Goal: Transaction & Acquisition: Purchase product/service

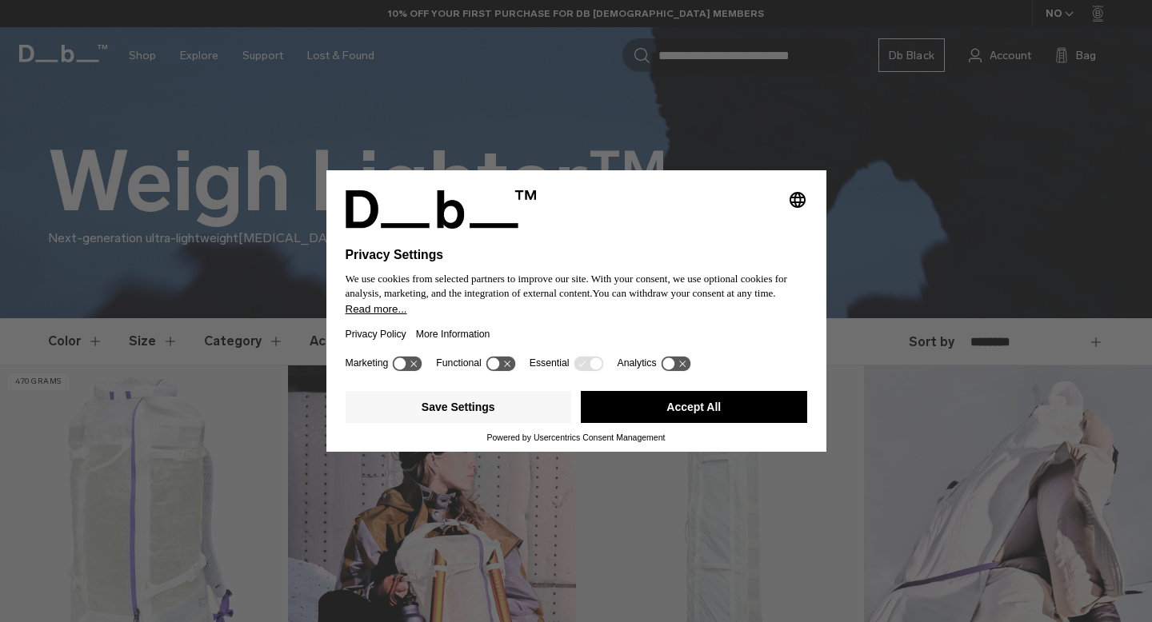
click at [678, 395] on div "Save Settings Accept All" at bounding box center [577, 409] width 462 height 48
click at [669, 423] on button "Accept All" at bounding box center [694, 407] width 226 height 32
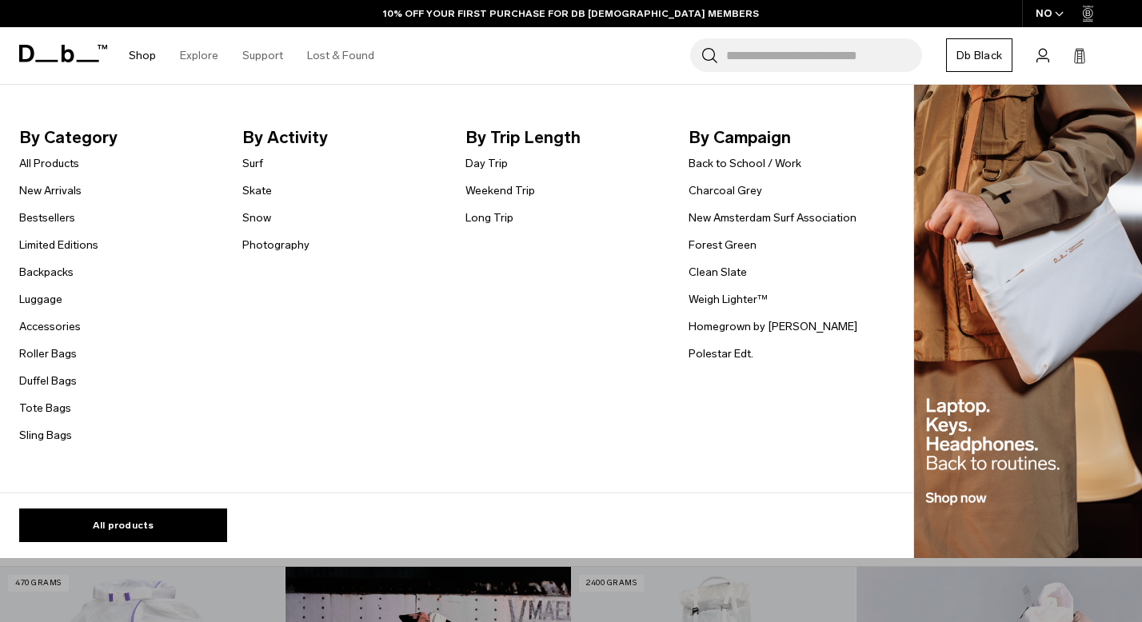
click at [158, 53] on li "Shop By Category All Products New Arrivals Bestsellers Limited Editions Backpac…" at bounding box center [142, 55] width 51 height 57
click at [88, 134] on span "By Category" at bounding box center [118, 138] width 198 height 26
click at [46, 166] on link "All Products" at bounding box center [49, 163] width 60 height 17
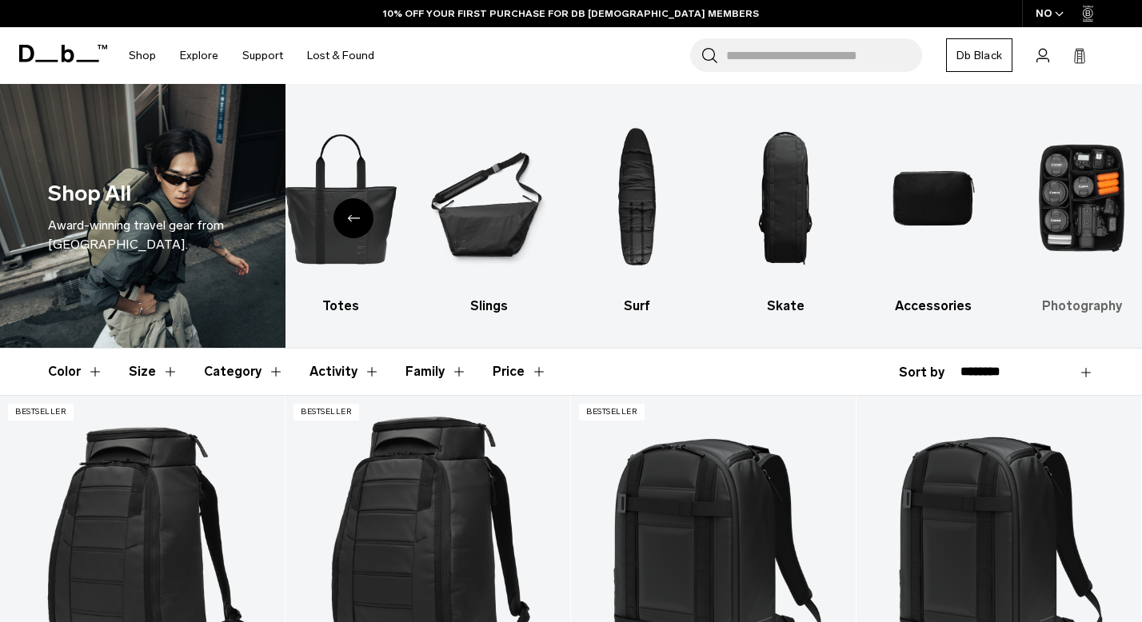
click at [1118, 253] on img "10 / 10" at bounding box center [1082, 198] width 120 height 181
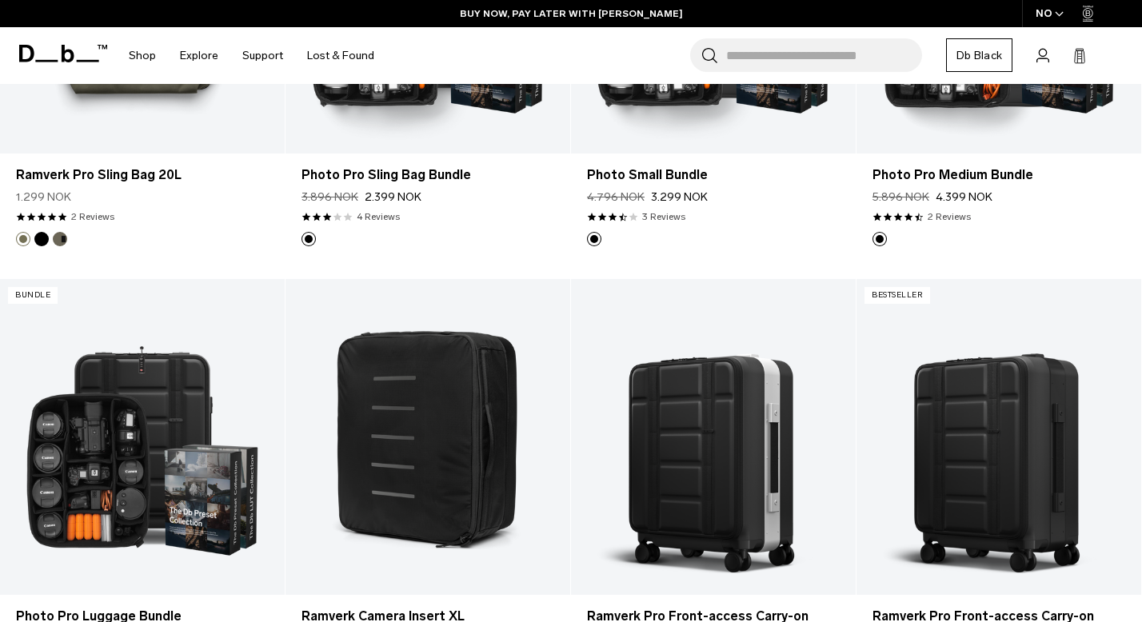
scroll to position [850, 0]
